Goal: Check status

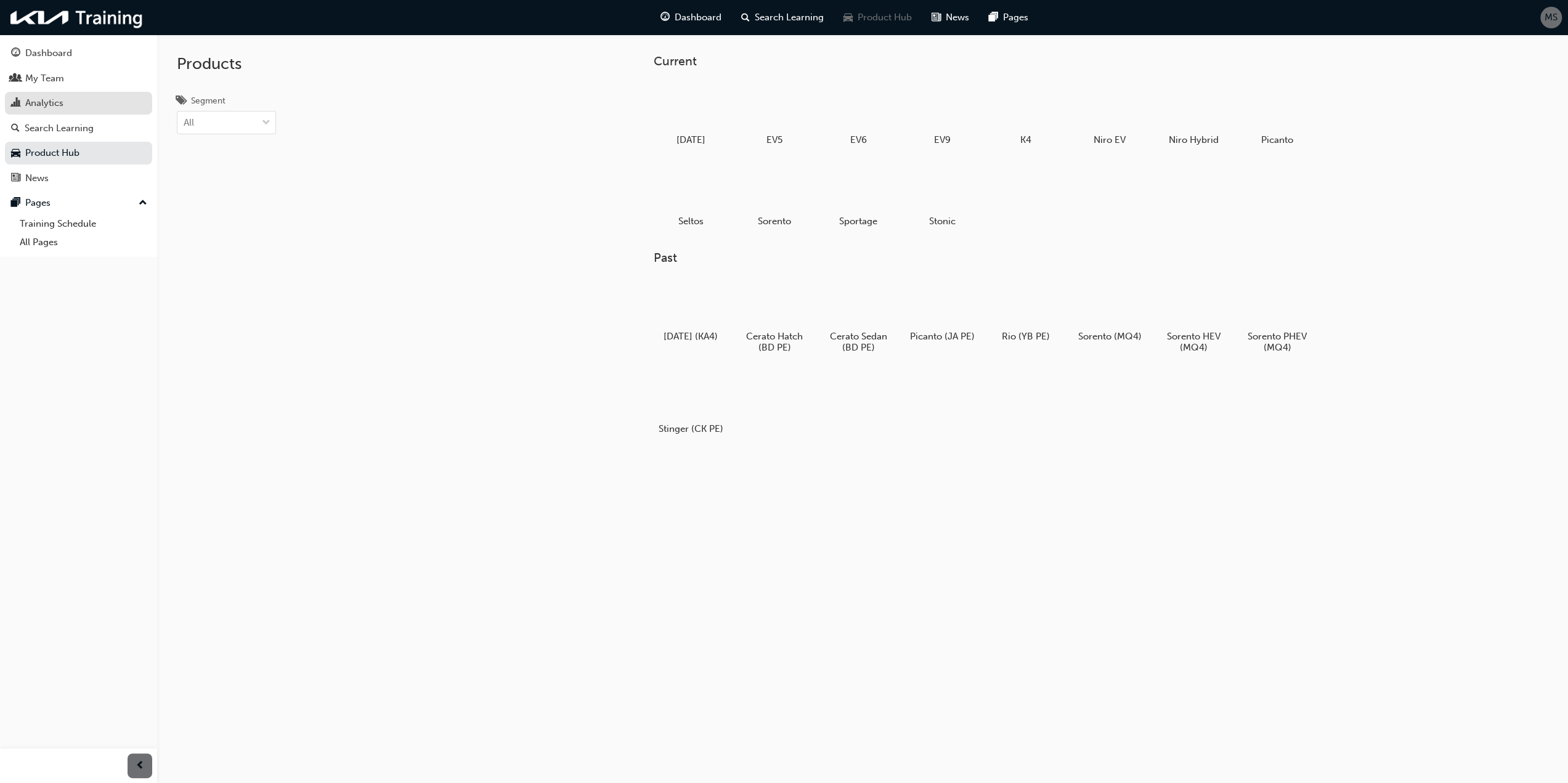
click at [33, 103] on div "Analytics" at bounding box center [44, 103] width 38 height 14
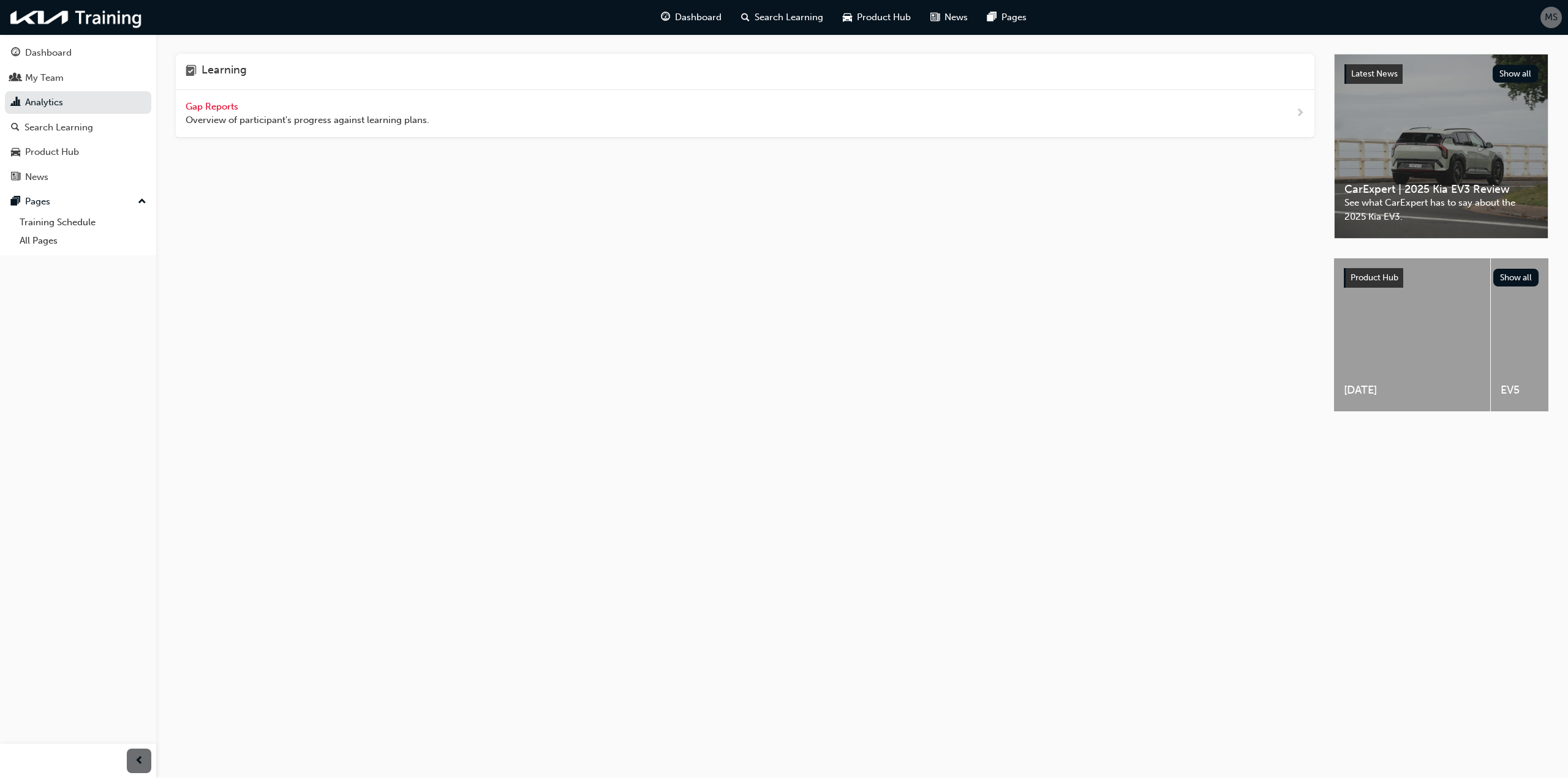
click at [196, 103] on span "Gap Reports" at bounding box center [213, 106] width 55 height 11
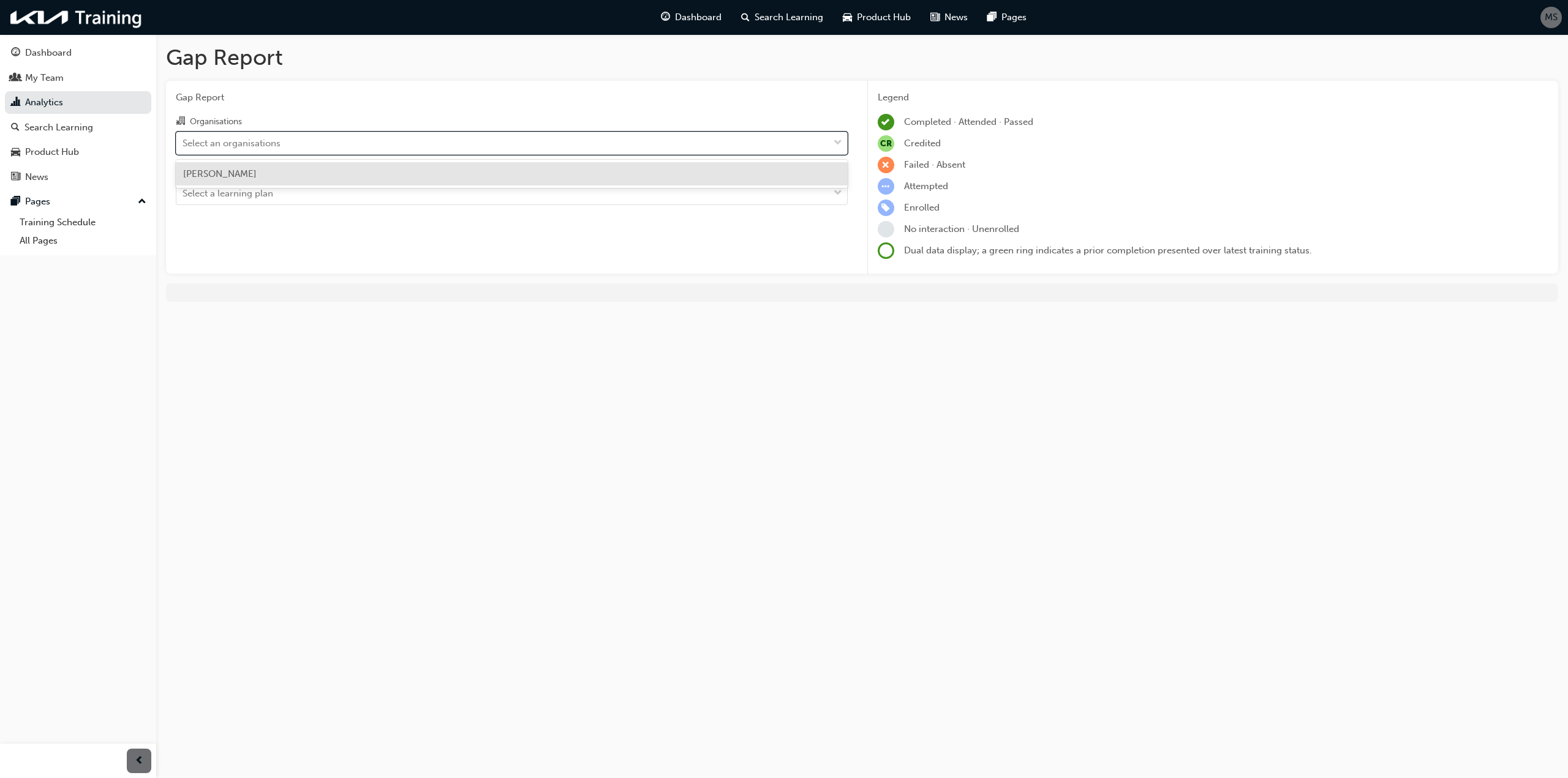
click at [249, 138] on div "Select an organisations" at bounding box center [231, 143] width 98 height 14
click at [184, 138] on input "Organisations option [PERSON_NAME] focused, 1 of 1. 1 result available. Use Up …" at bounding box center [182, 142] width 1 height 10
click at [250, 180] on div "[PERSON_NAME]" at bounding box center [512, 174] width 672 height 24
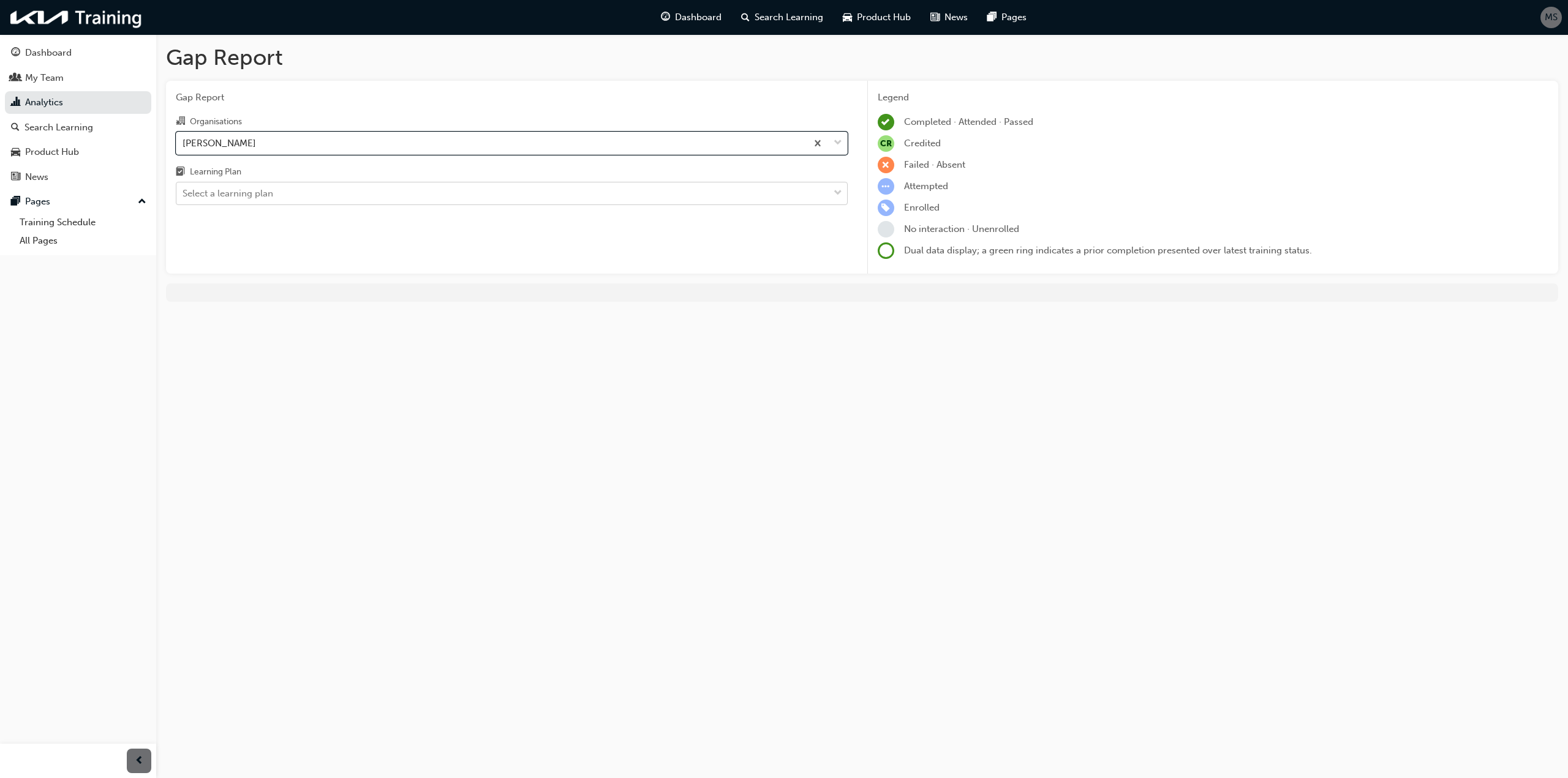
click at [251, 196] on div "Select a learning plan" at bounding box center [228, 193] width 91 height 14
click at [184, 196] on input "Learning Plan Select a learning plan" at bounding box center [182, 193] width 1 height 10
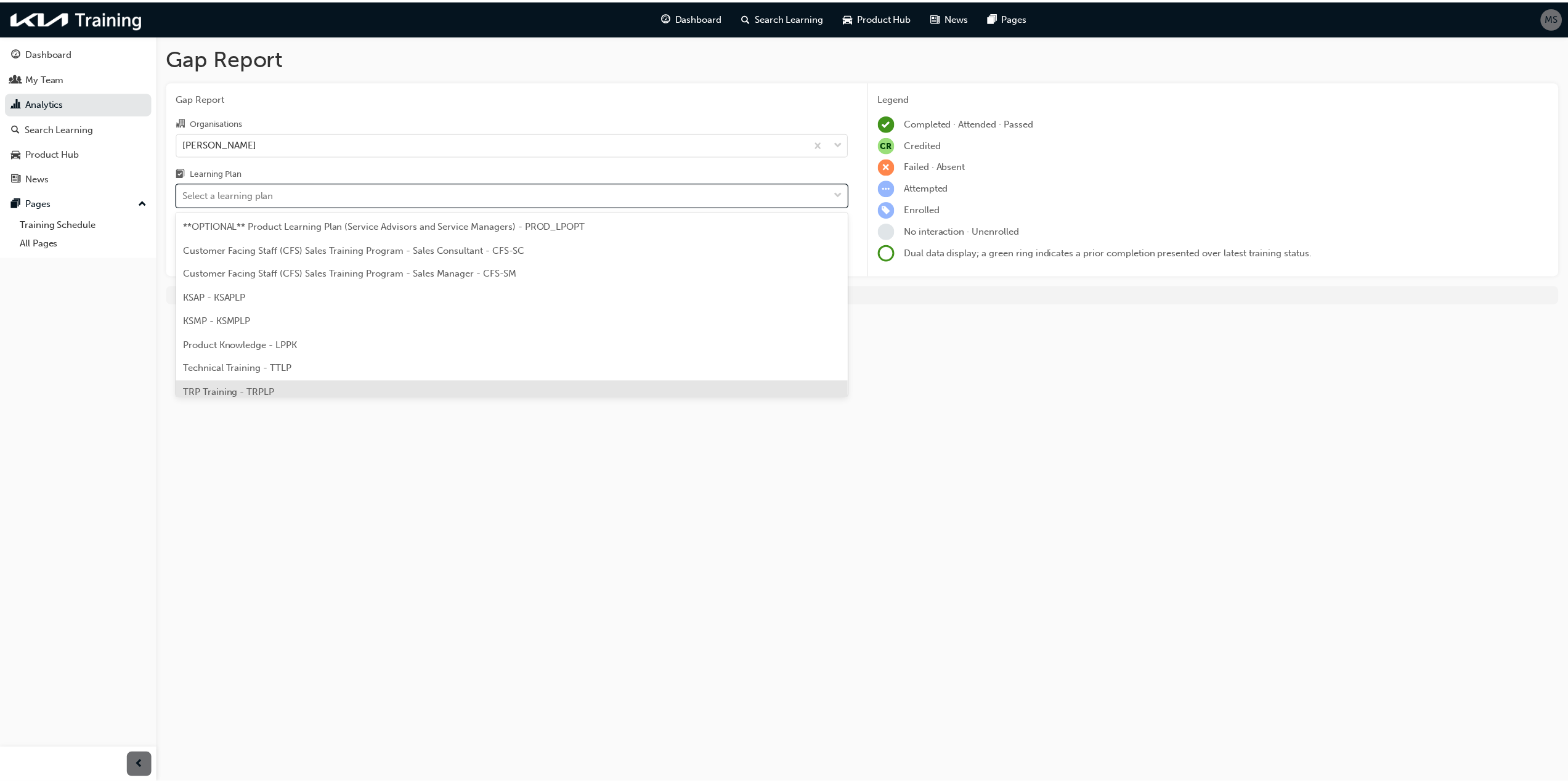
scroll to position [33, 0]
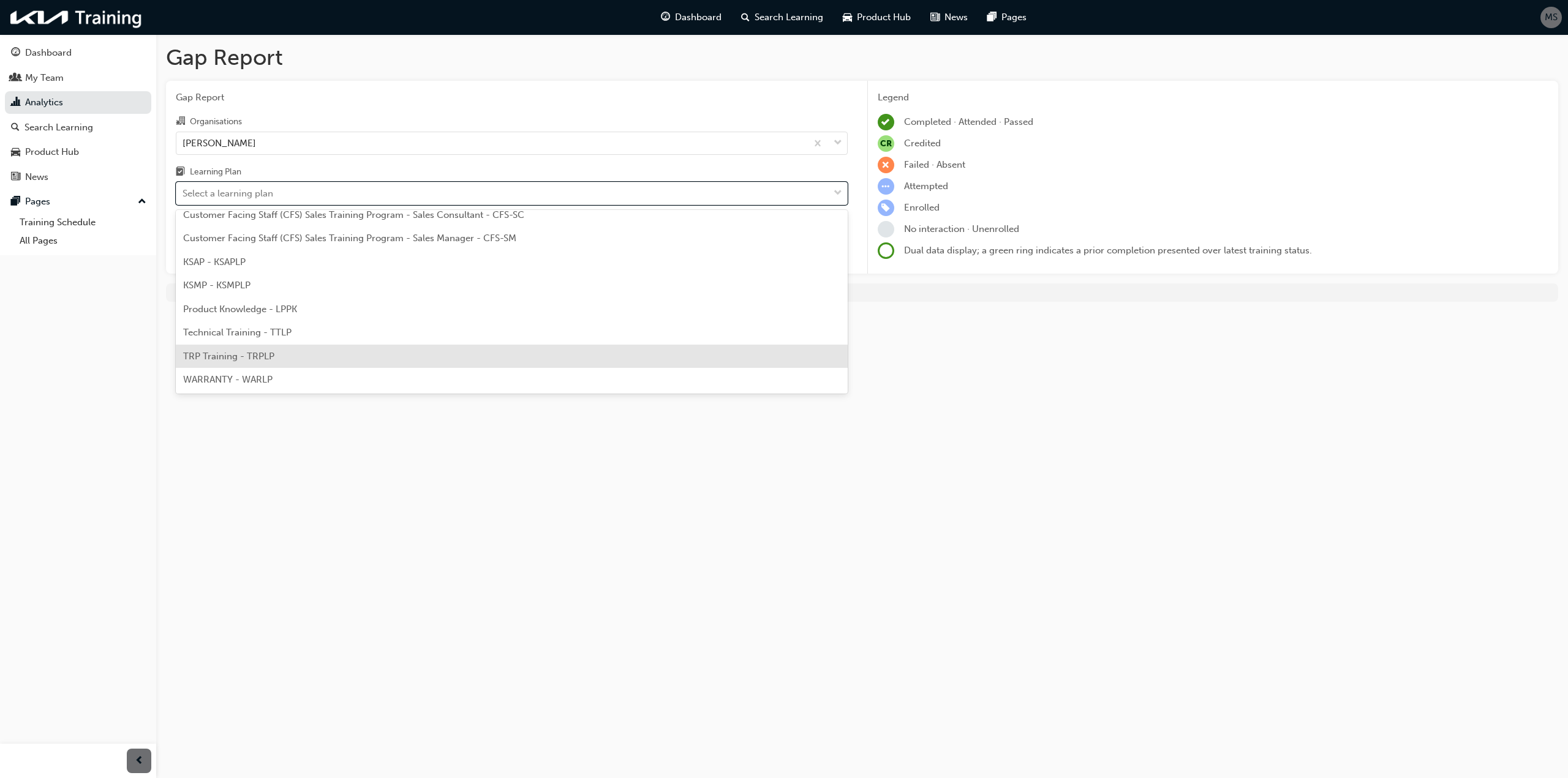
click at [269, 365] on div "TRP Training - TRPLP" at bounding box center [512, 356] width 672 height 24
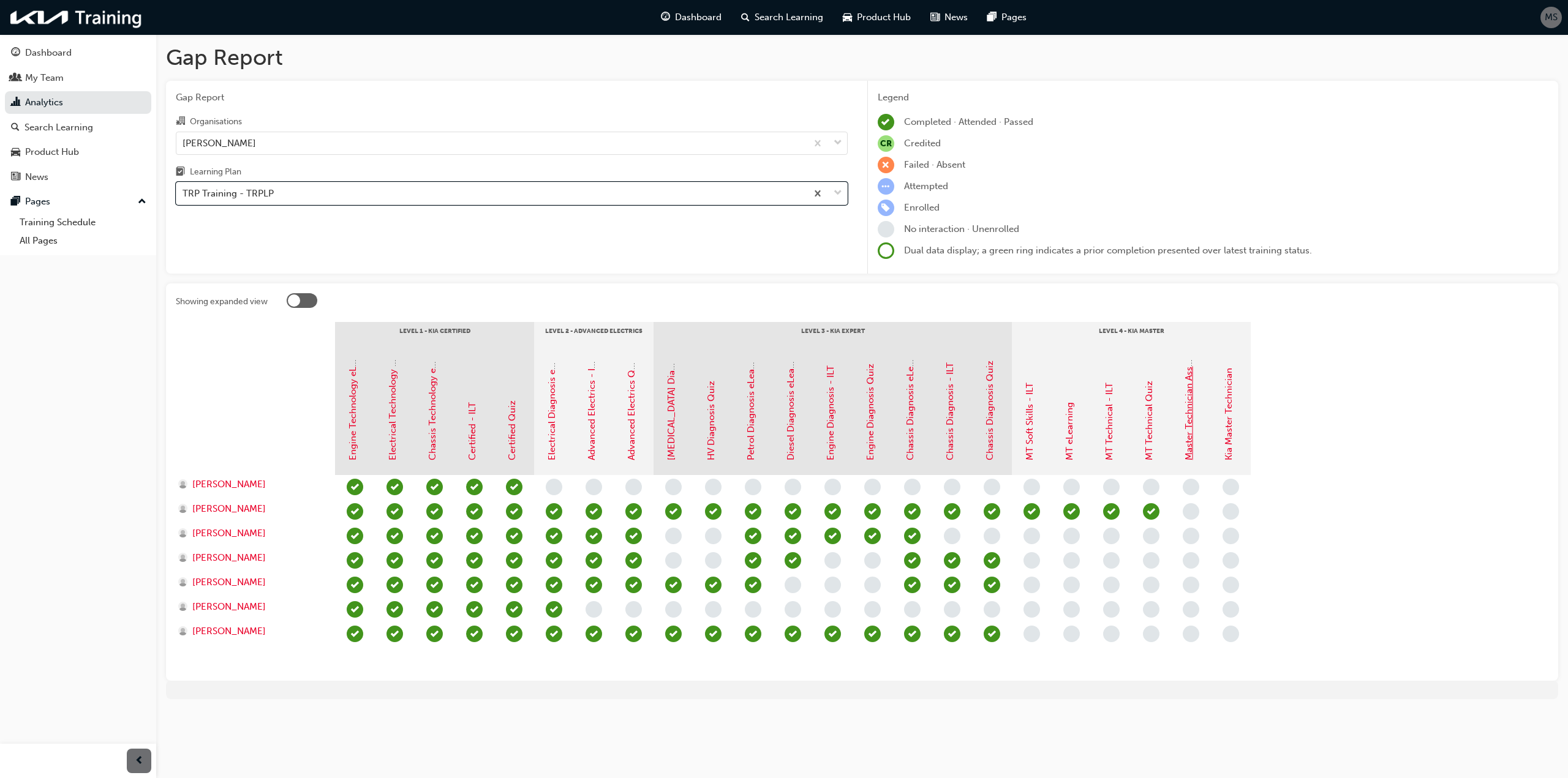
click at [1187, 446] on link "Master Technician Assessment" at bounding box center [1188, 396] width 11 height 129
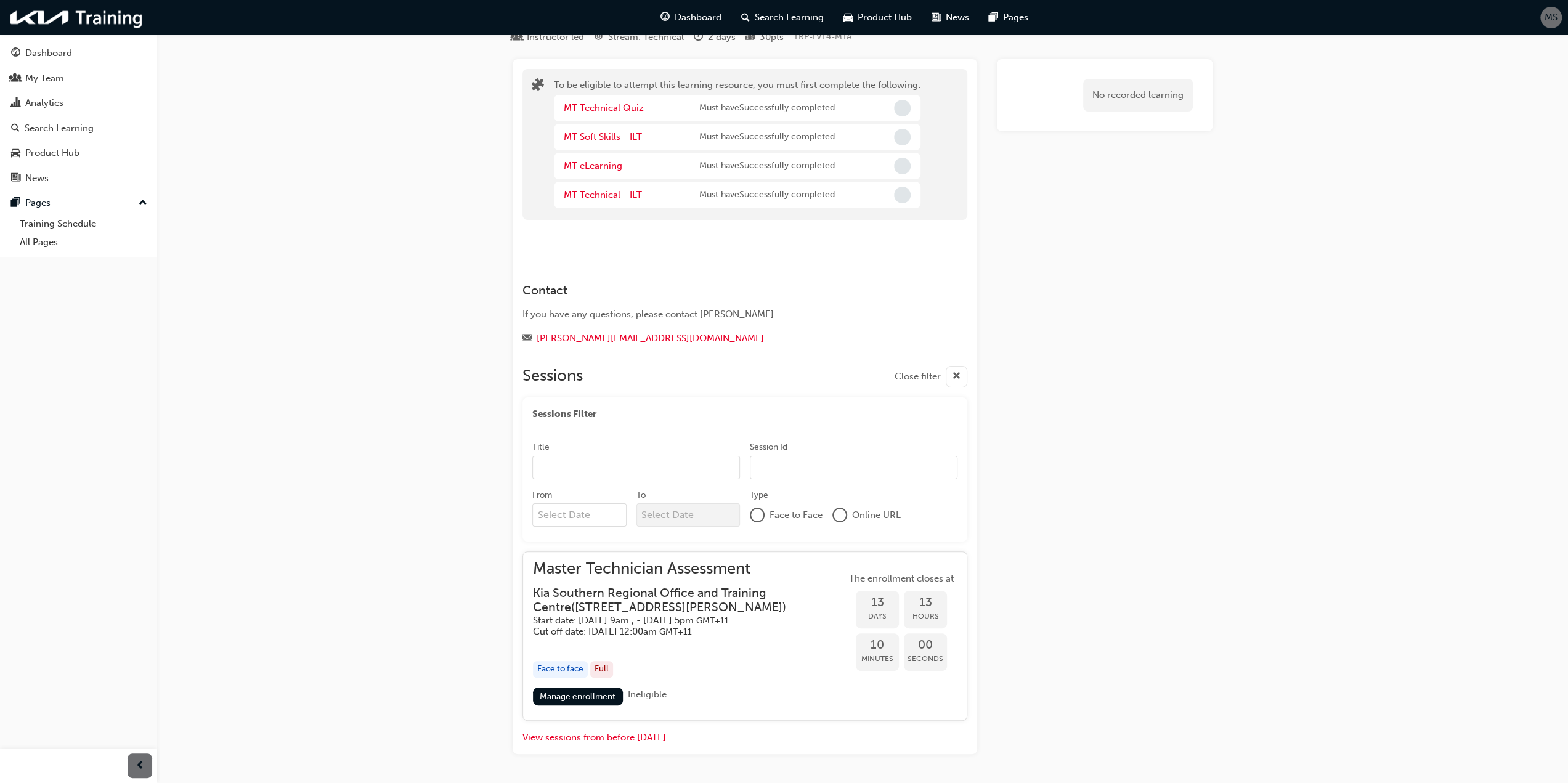
scroll to position [91, 0]
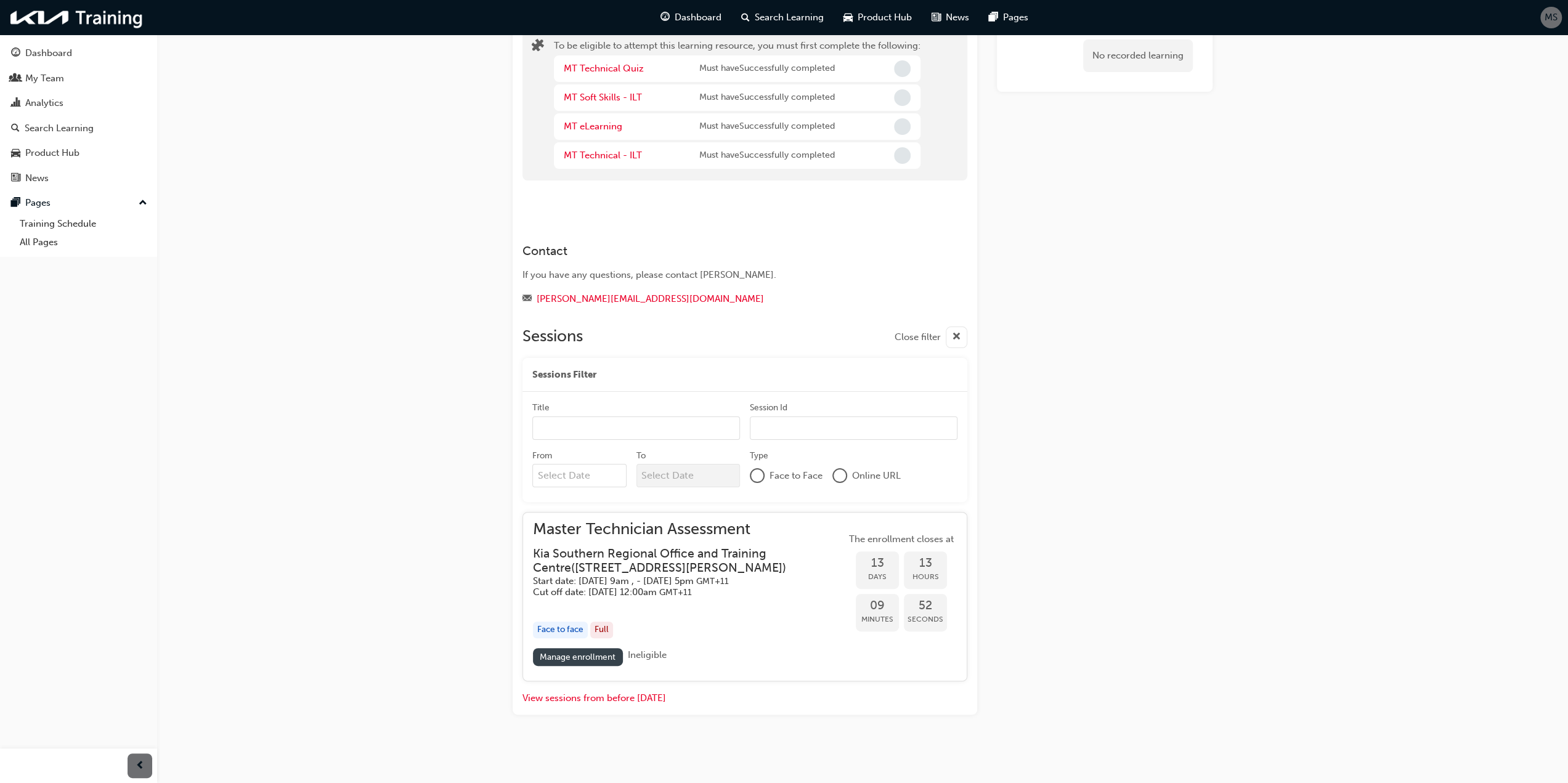
click at [574, 649] on link "Manage enrollment" at bounding box center [577, 657] width 90 height 18
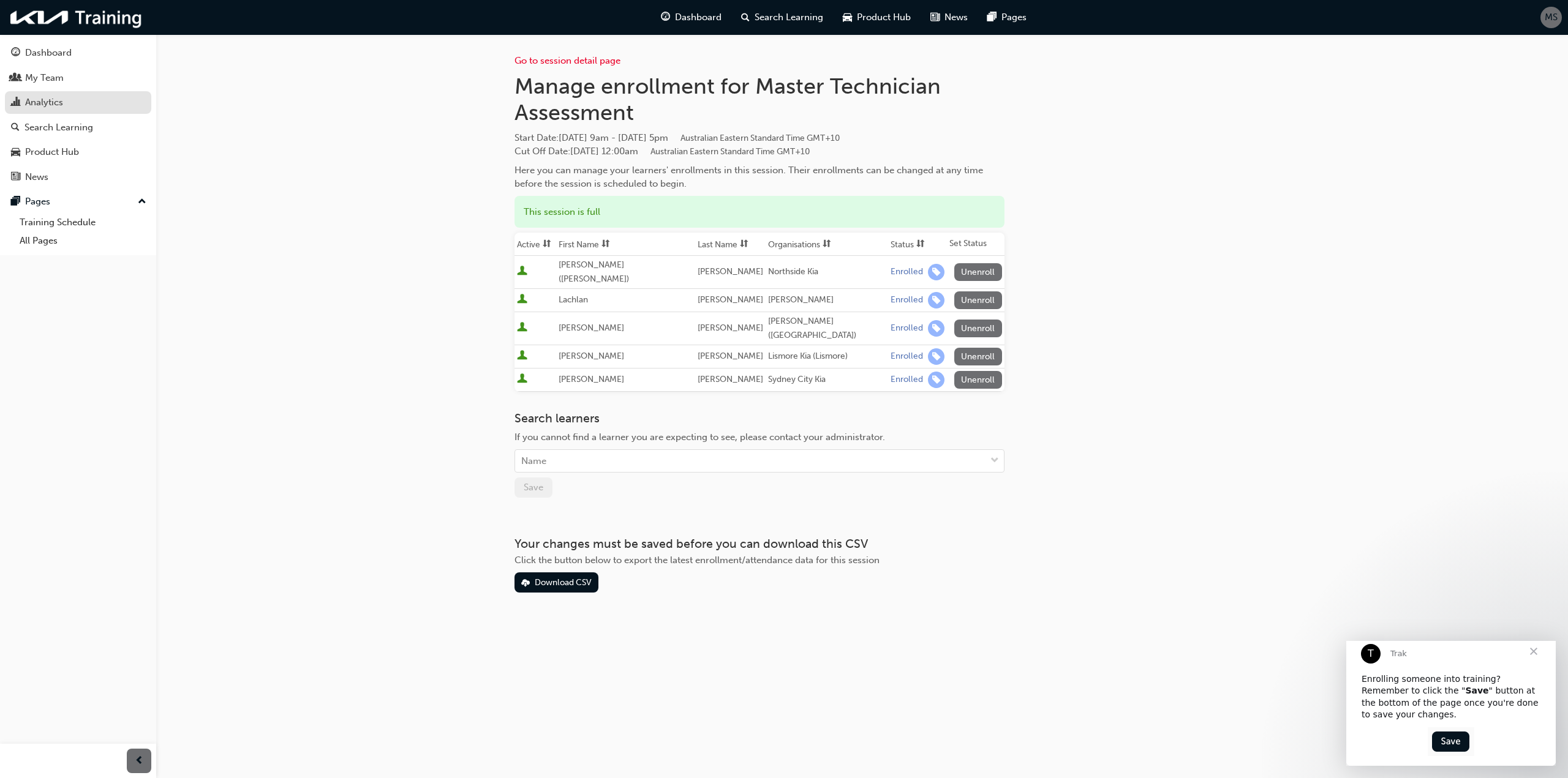
drag, startPoint x: 37, startPoint y: 103, endPoint x: 51, endPoint y: 103, distance: 14.0
click at [37, 103] on div "Analytics" at bounding box center [44, 103] width 38 height 14
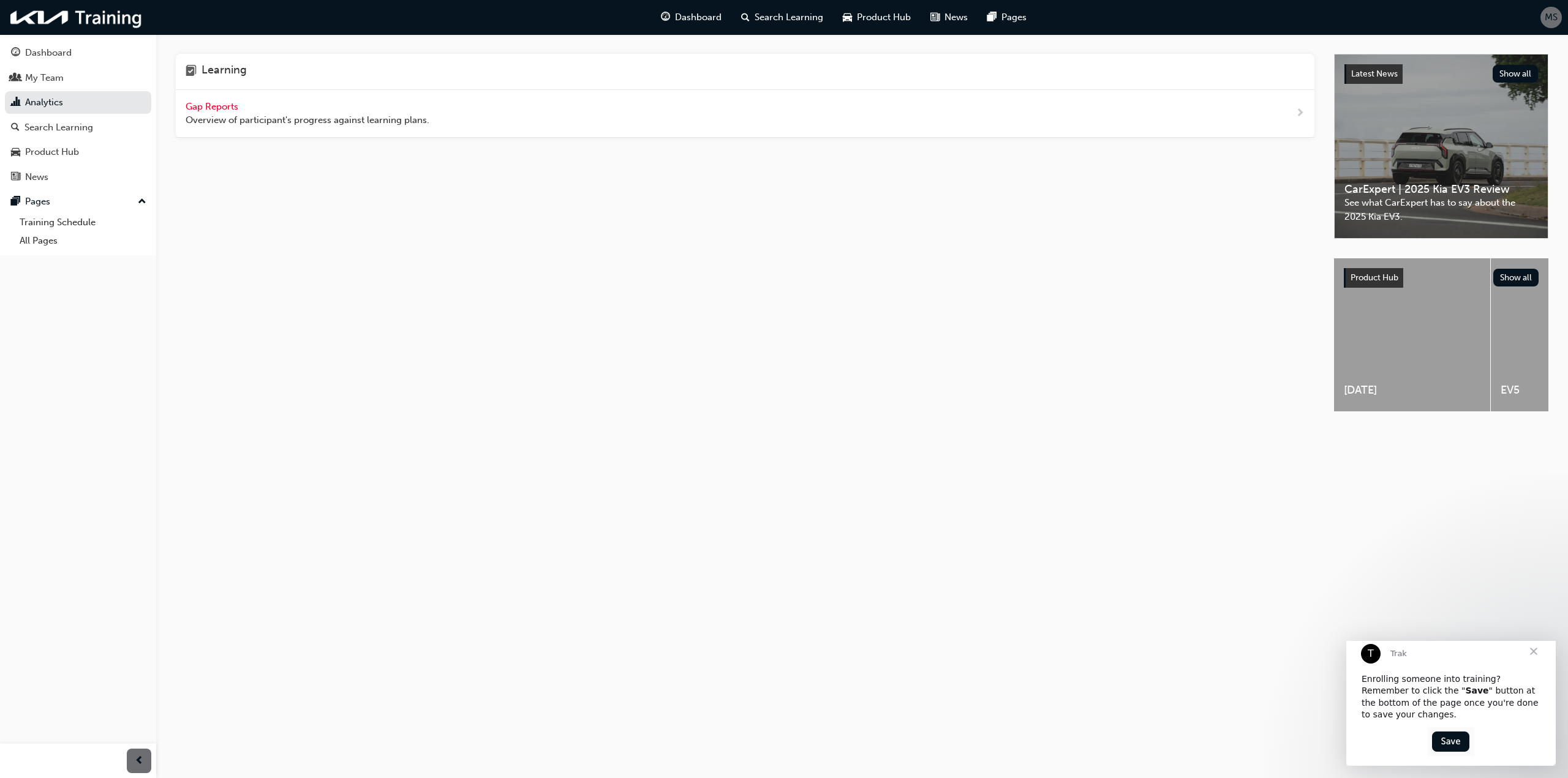
click at [203, 103] on span "Gap Reports" at bounding box center [213, 106] width 55 height 11
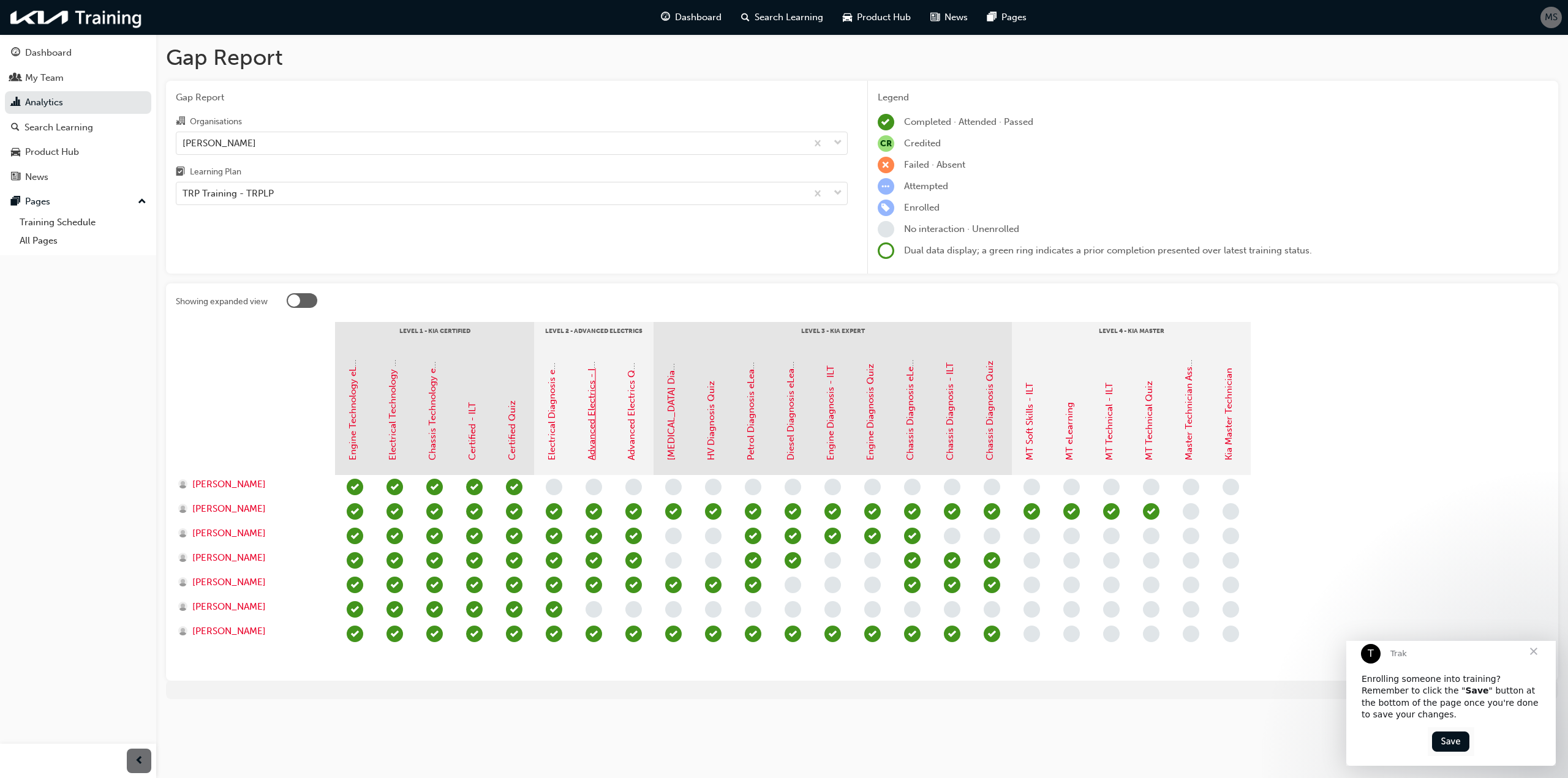
click at [595, 433] on link "Advanced Electrics - ILT" at bounding box center [592, 409] width 11 height 102
click at [1537, 661] on span "Close" at bounding box center [1534, 651] width 44 height 44
